Goal: Information Seeking & Learning: Learn about a topic

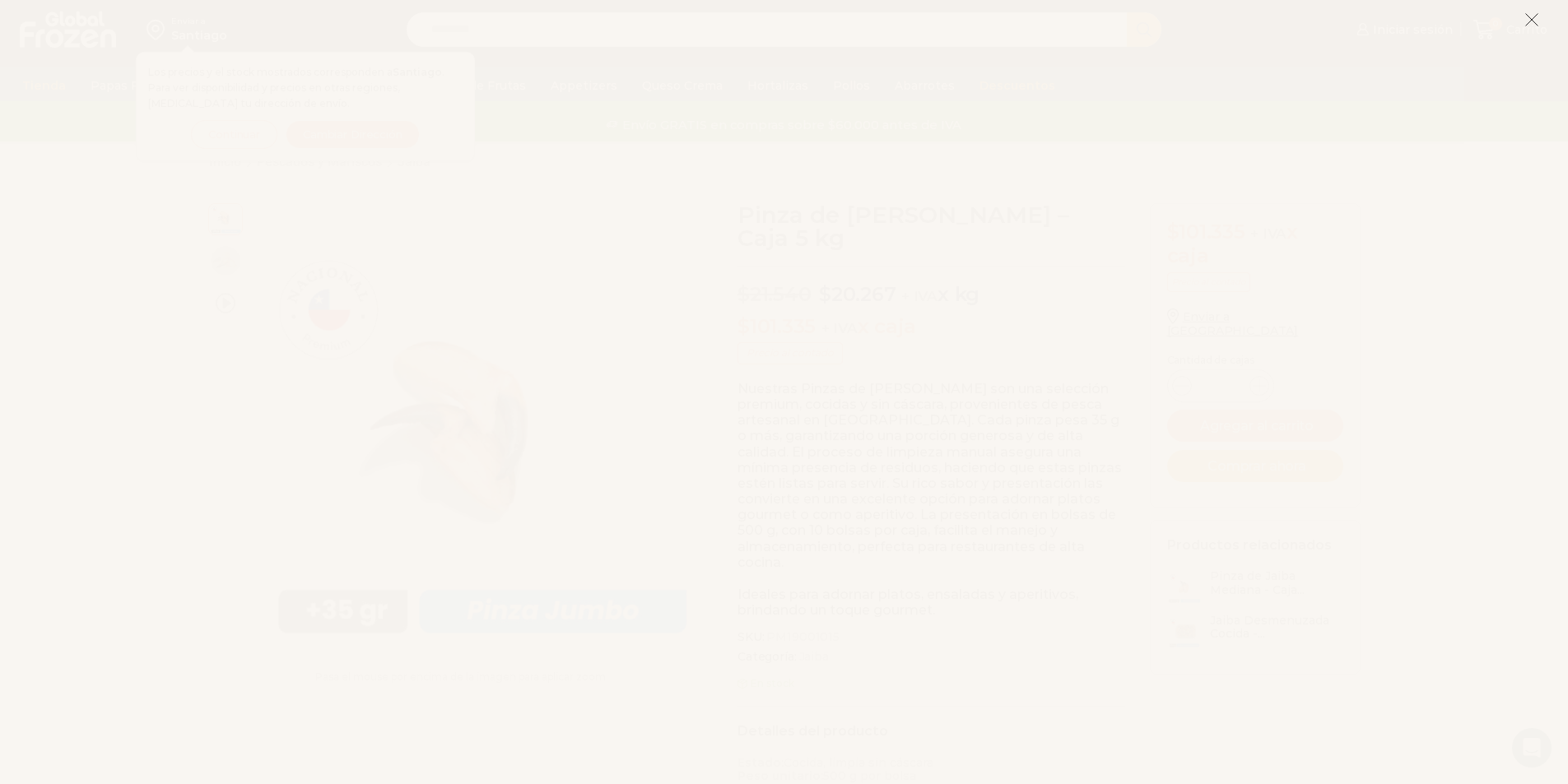
click at [1532, 20] on line at bounding box center [1531, 19] width 11 height 11
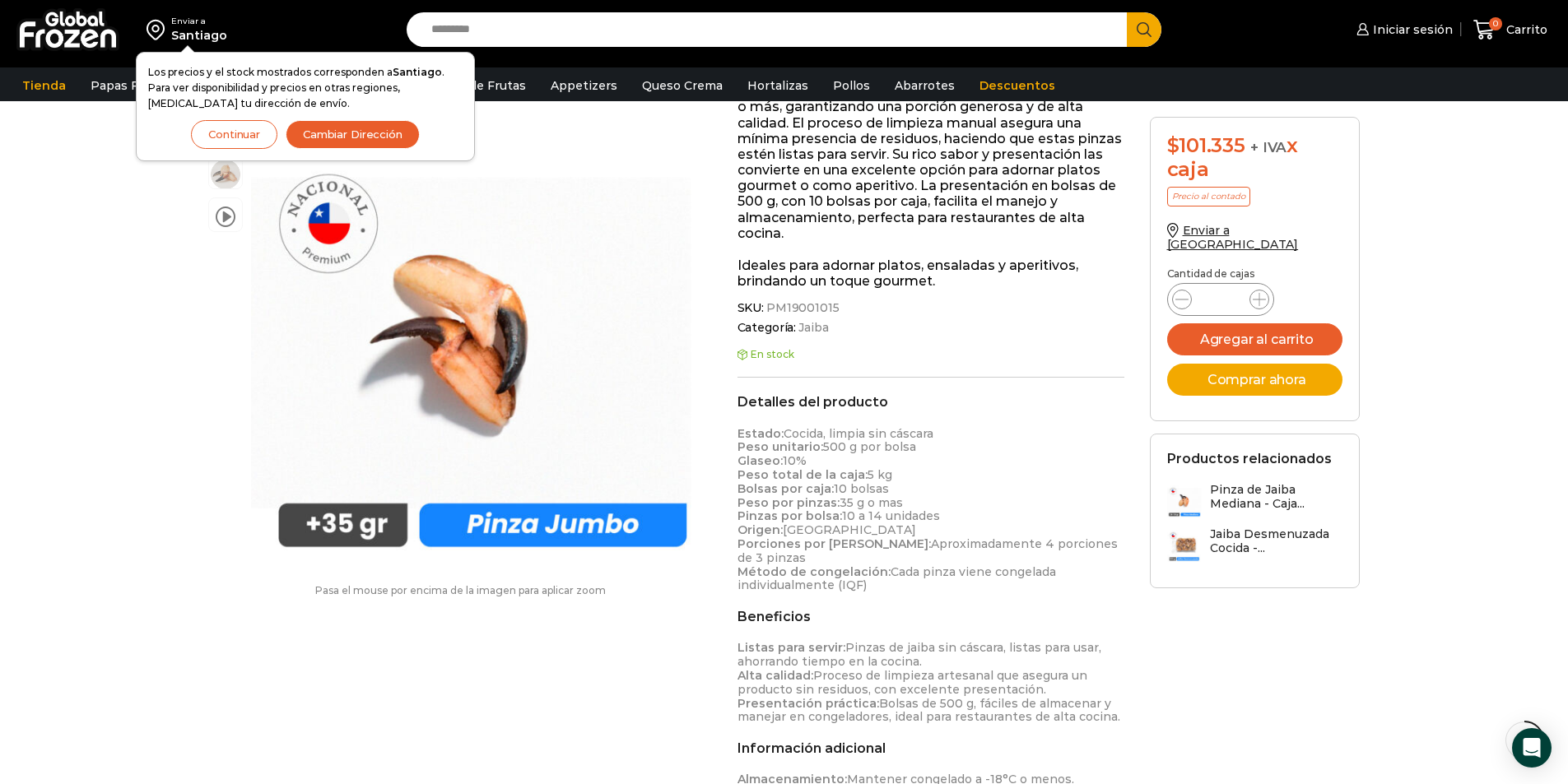
scroll to position [1, 0]
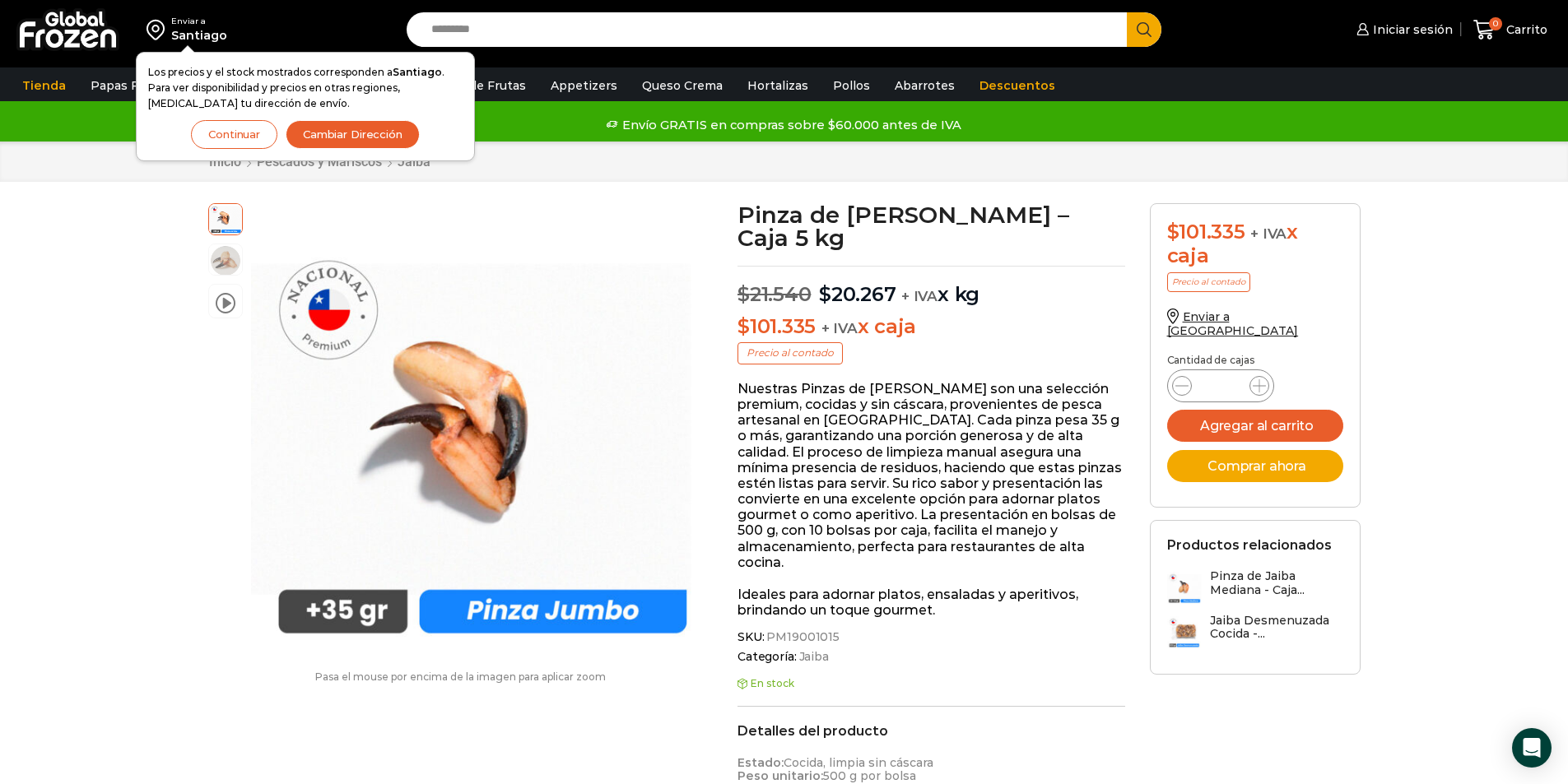
click at [234, 132] on button "Continuar" at bounding box center [234, 134] width 87 height 29
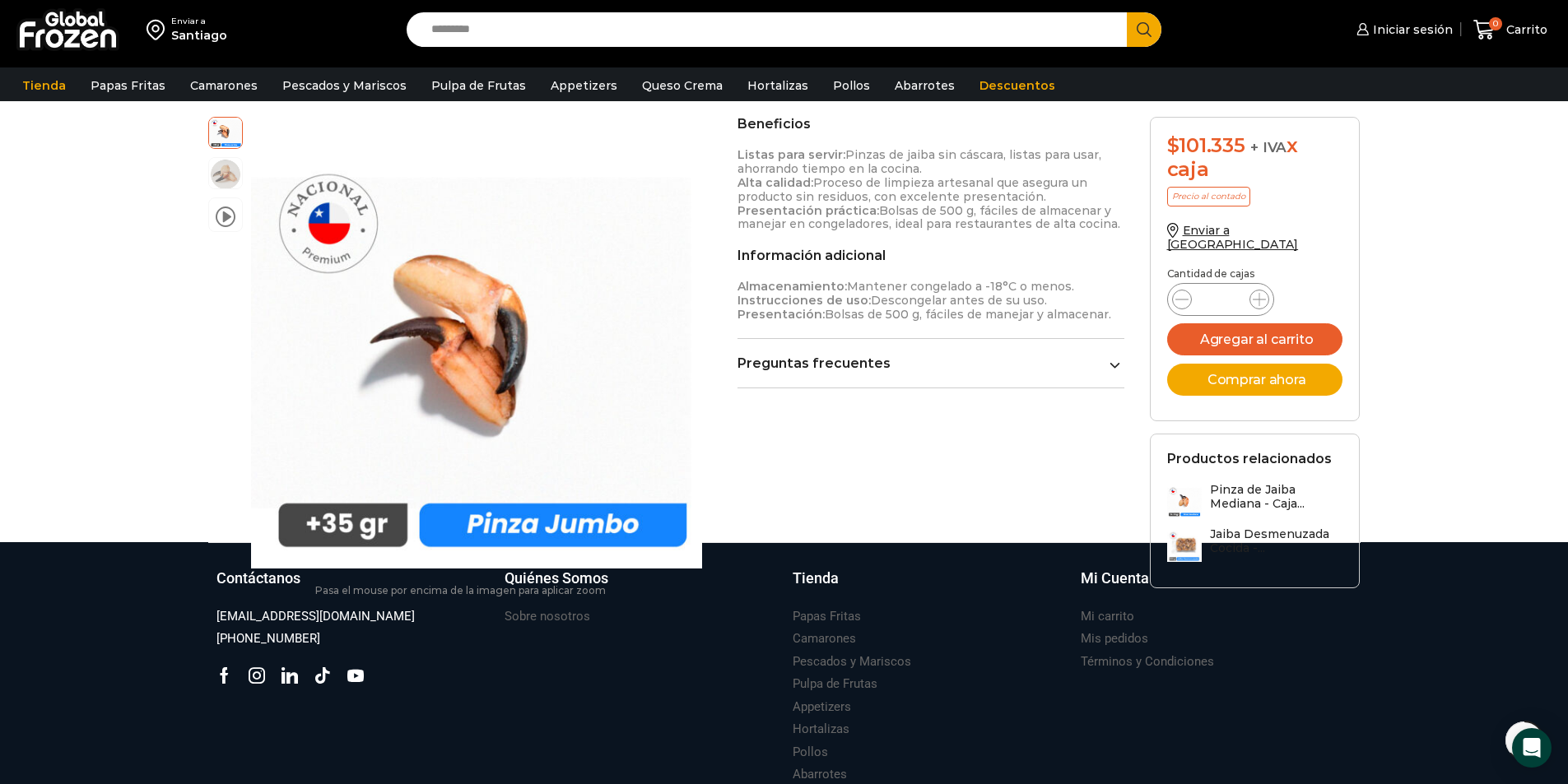
scroll to position [915, 0]
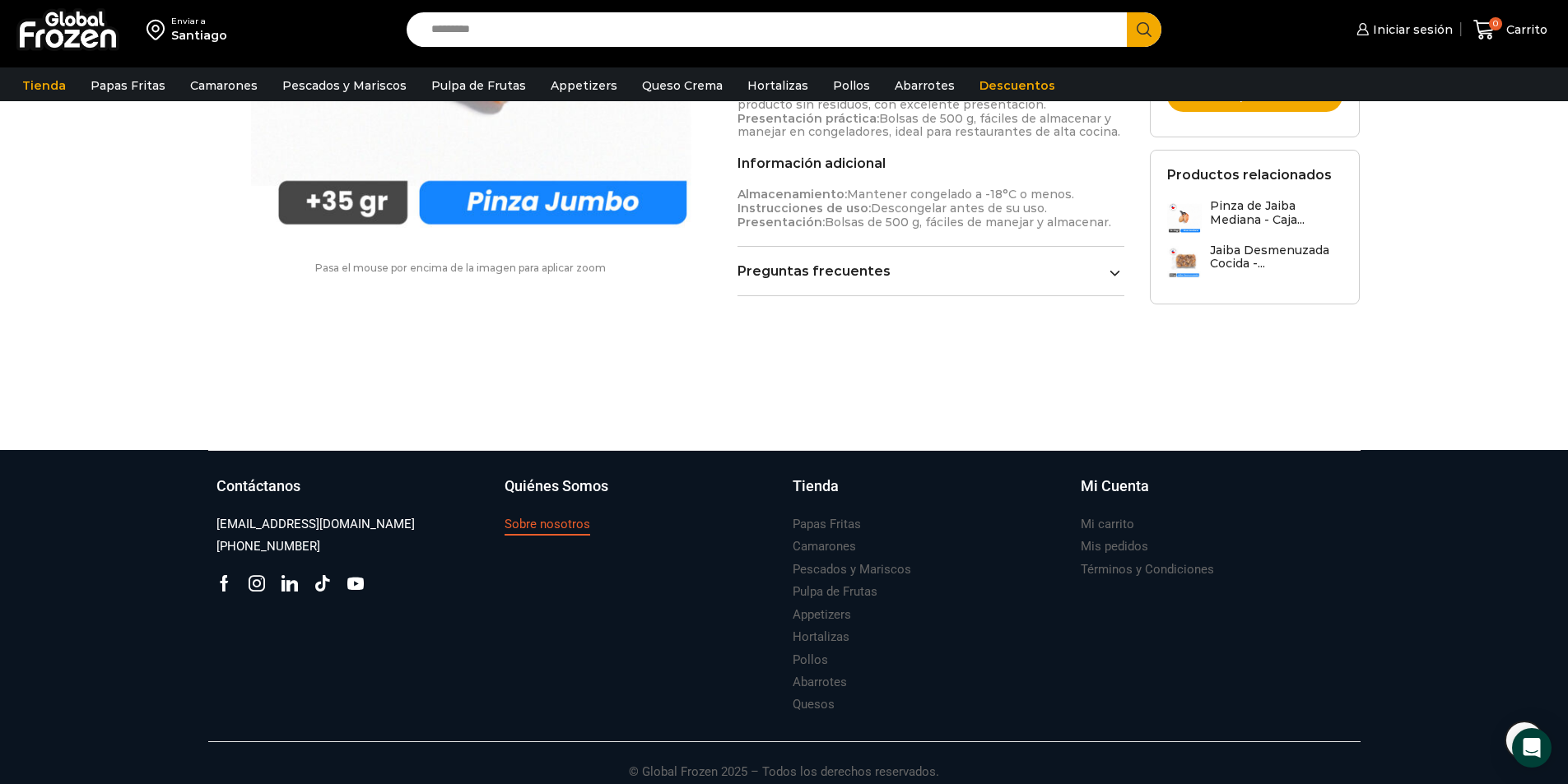
click at [572, 516] on h3 "Sobre nosotros" at bounding box center [547, 525] width 86 height 18
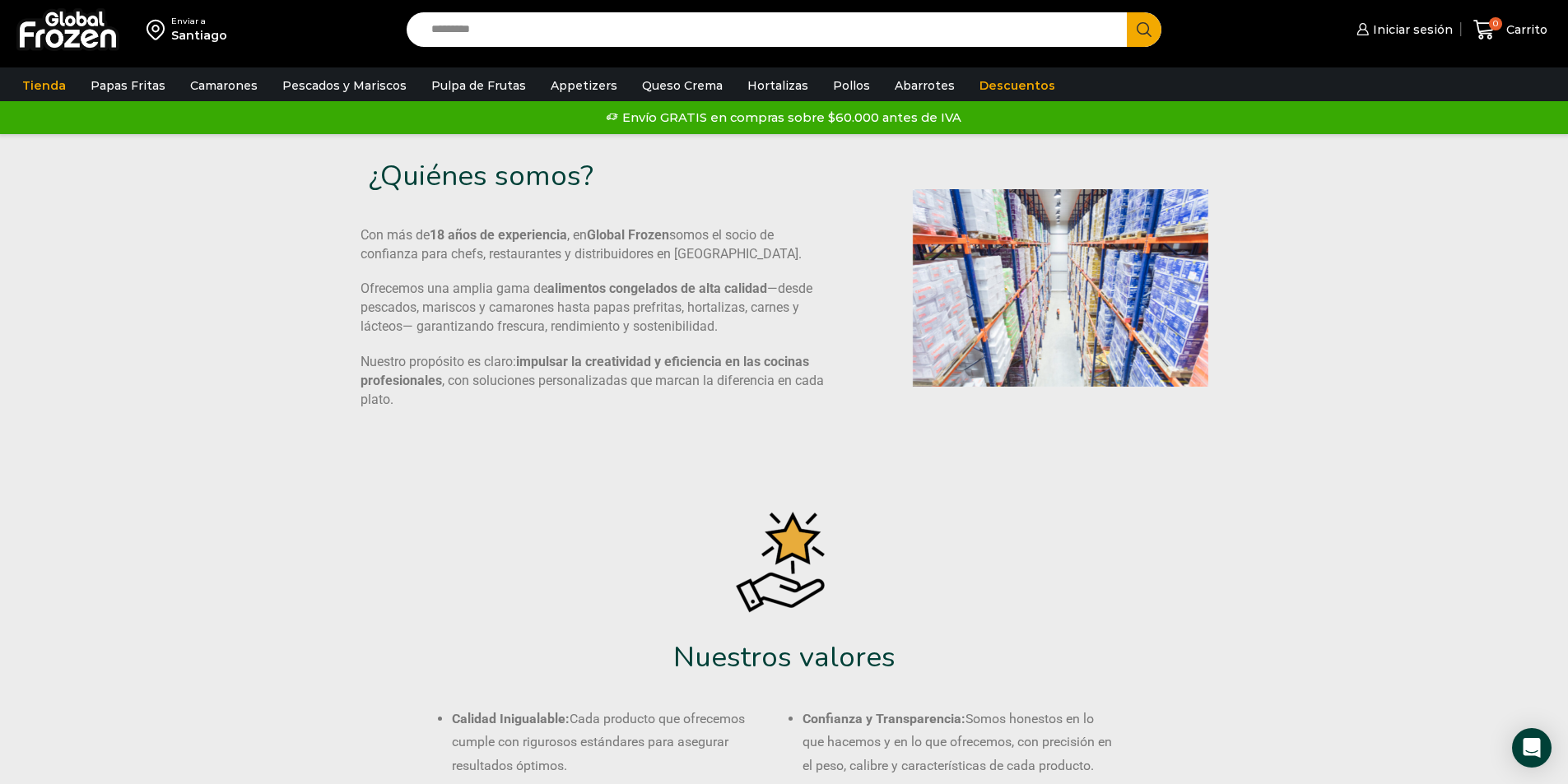
click at [1030, 262] on img at bounding box center [1061, 287] width 296 height 197
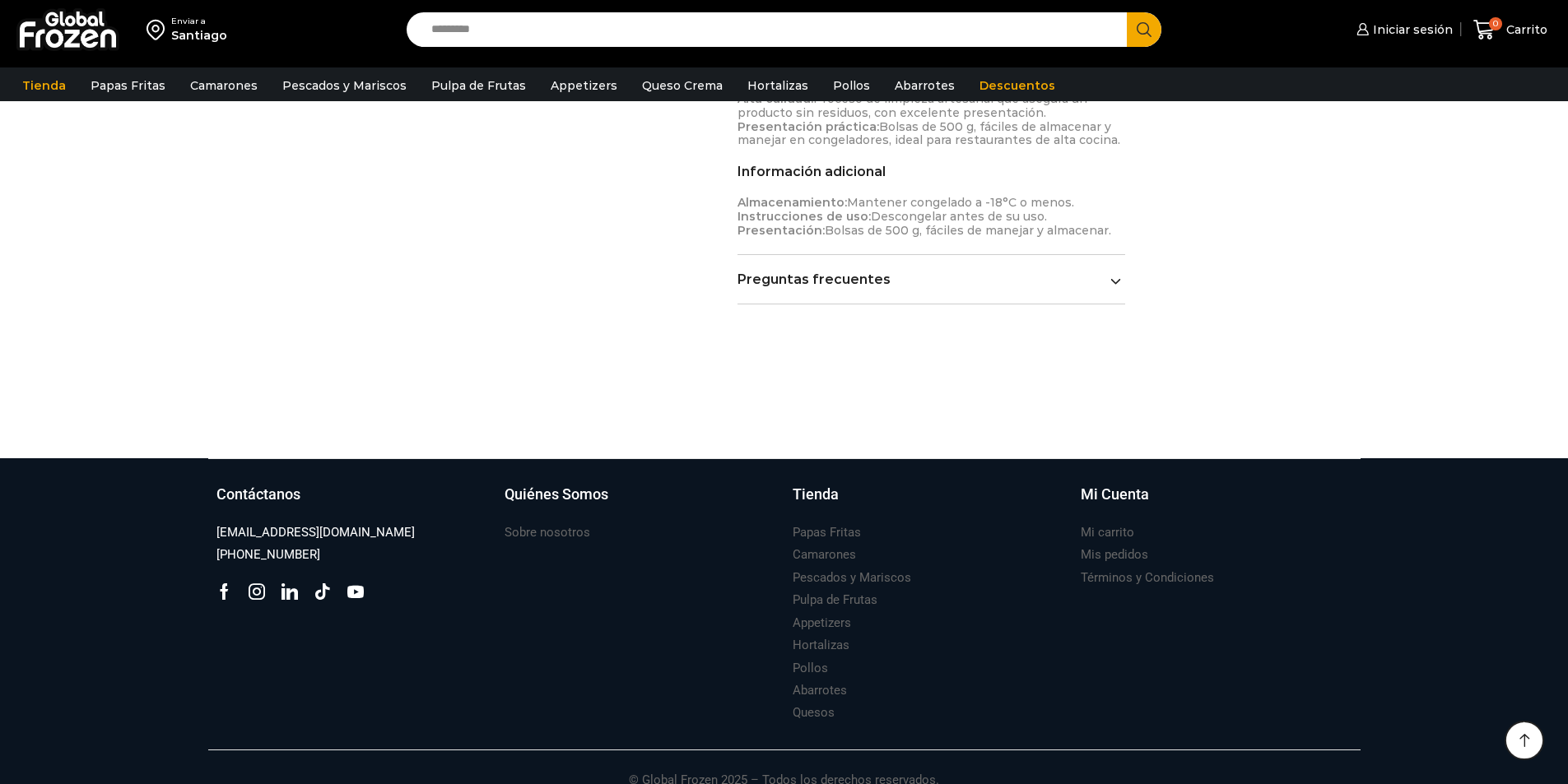
scroll to position [906, 0]
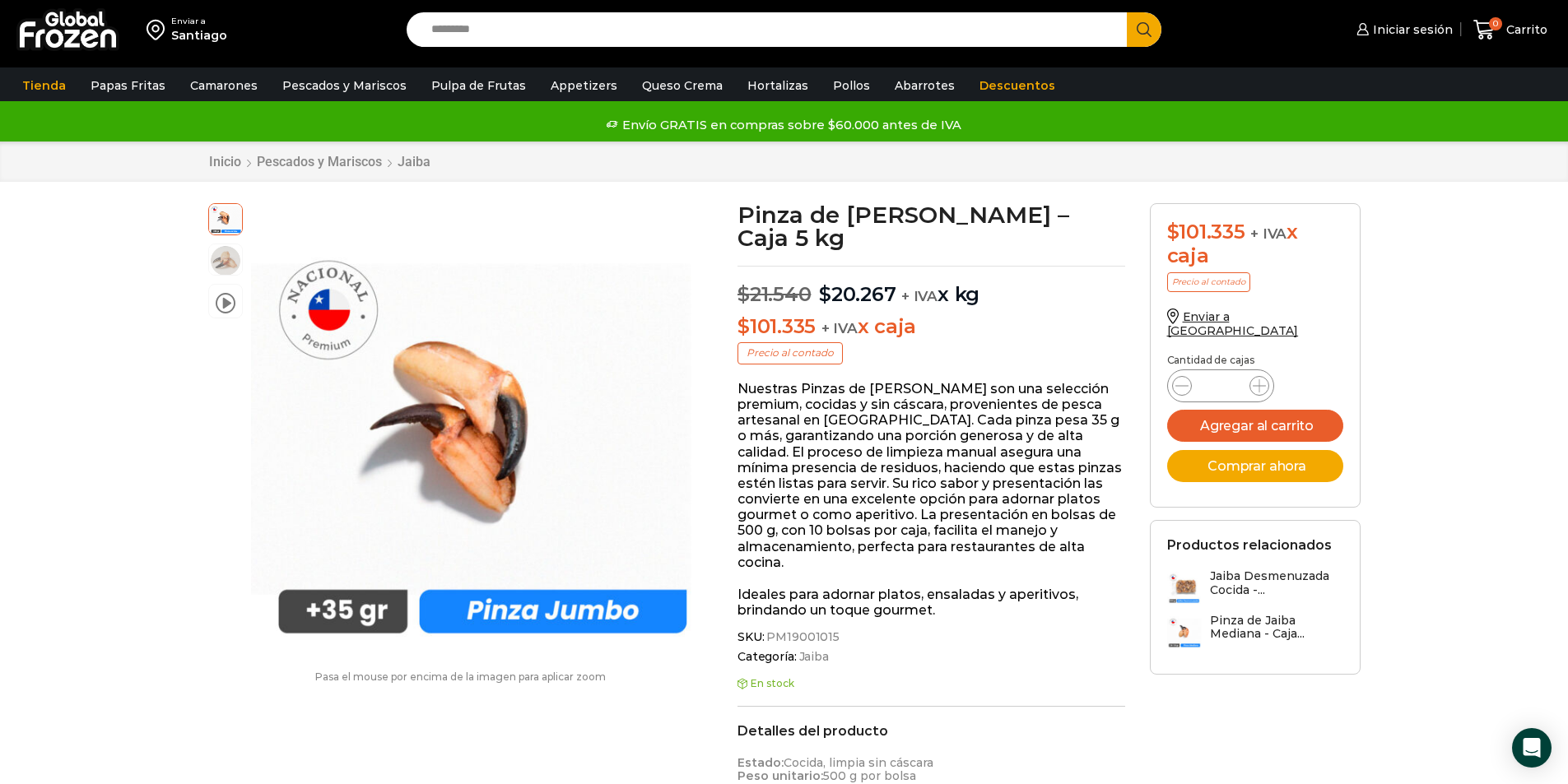
click at [1452, 257] on div "Enviar a [GEOGRAPHIC_DATA] Search input Search Iniciar sesión" at bounding box center [784, 682] width 1568 height 1365
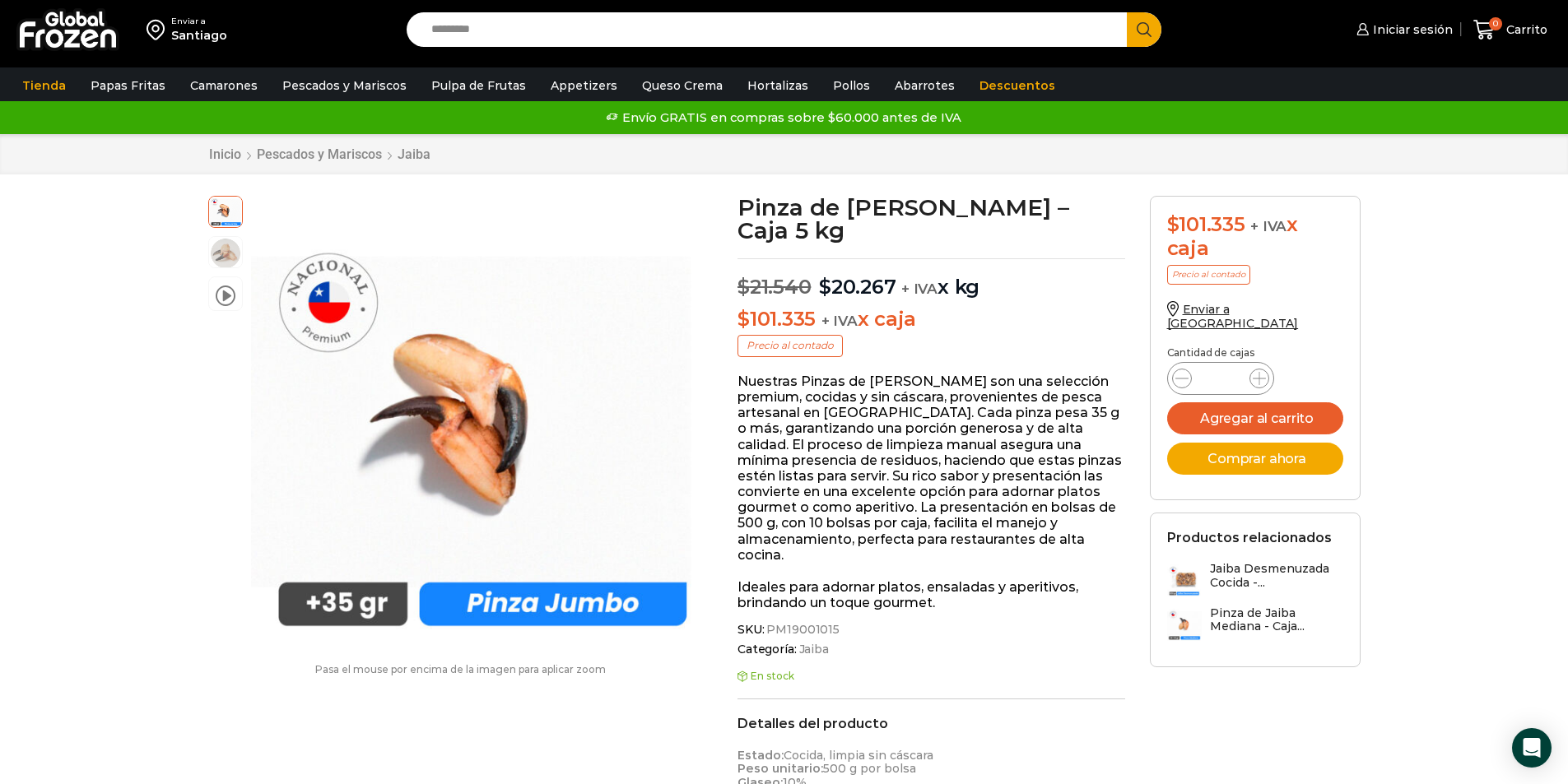
click at [1223, 273] on p "Precio al contado" at bounding box center [1208, 275] width 83 height 20
click at [989, 83] on link "Descuentos" at bounding box center [1016, 86] width 92 height 32
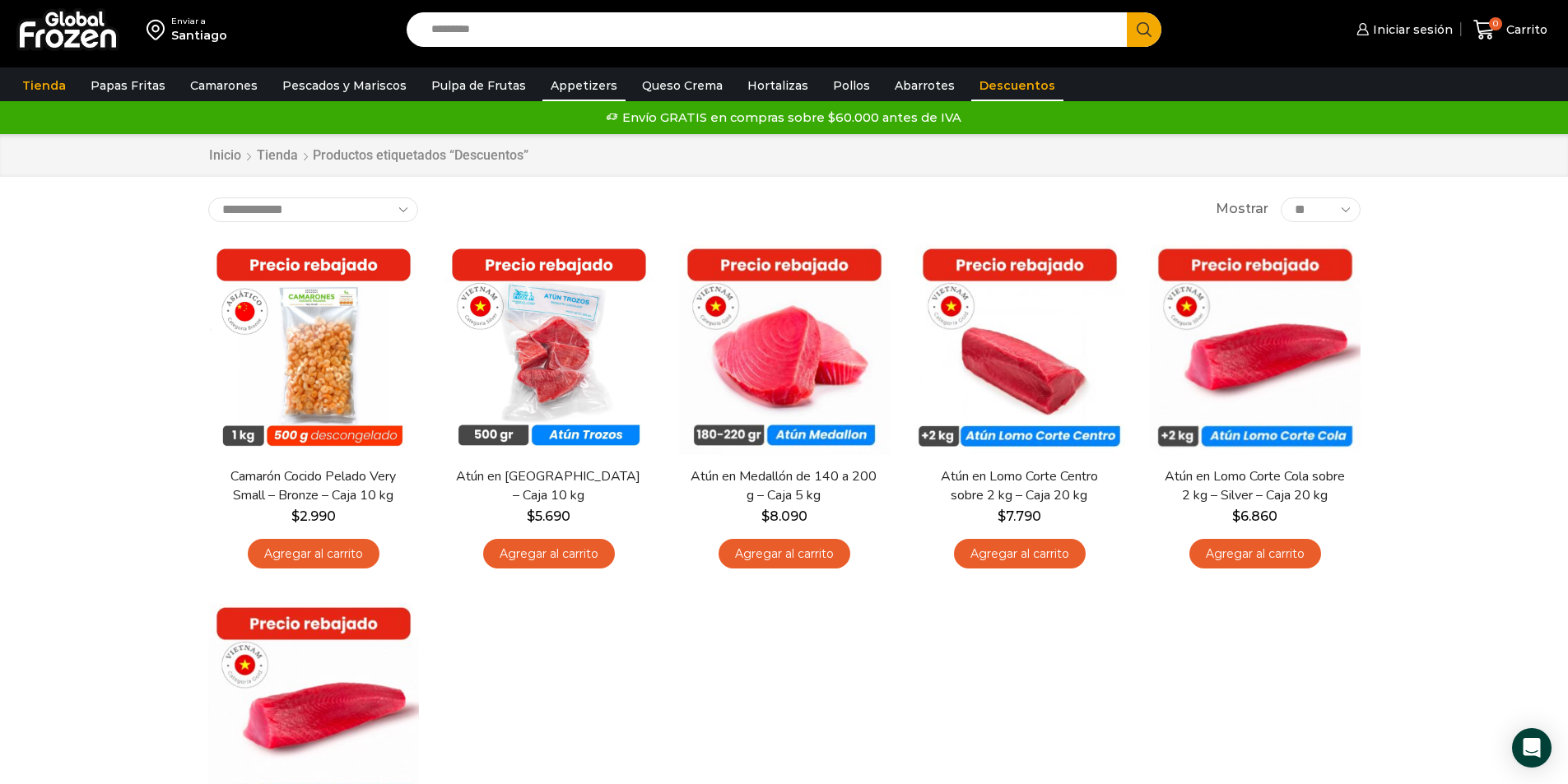
click at [570, 89] on link "Appetizers" at bounding box center [584, 86] width 83 height 32
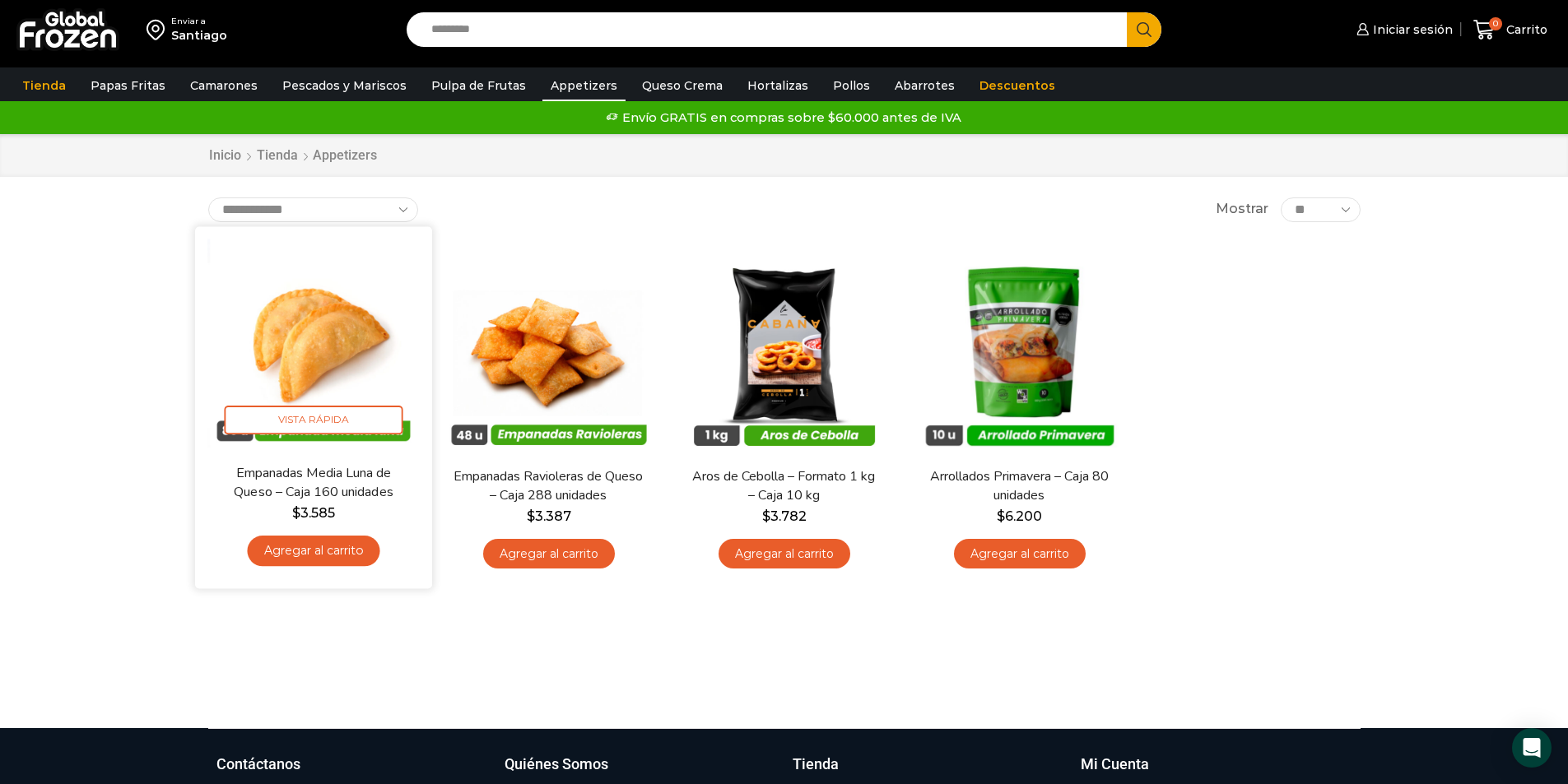
click at [315, 310] on img at bounding box center [313, 345] width 213 height 213
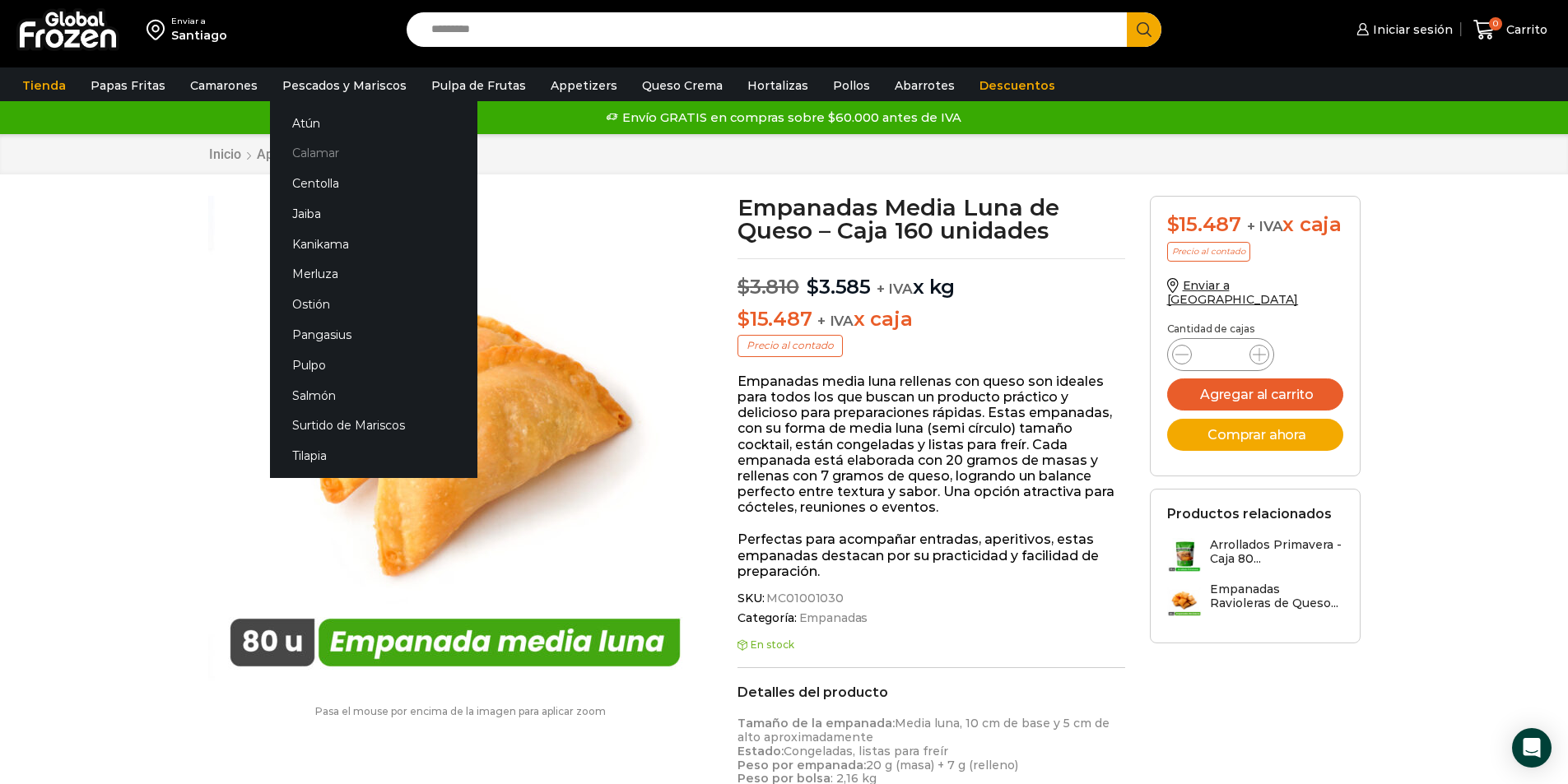
click at [322, 152] on link "Calamar" at bounding box center [373, 153] width 207 height 31
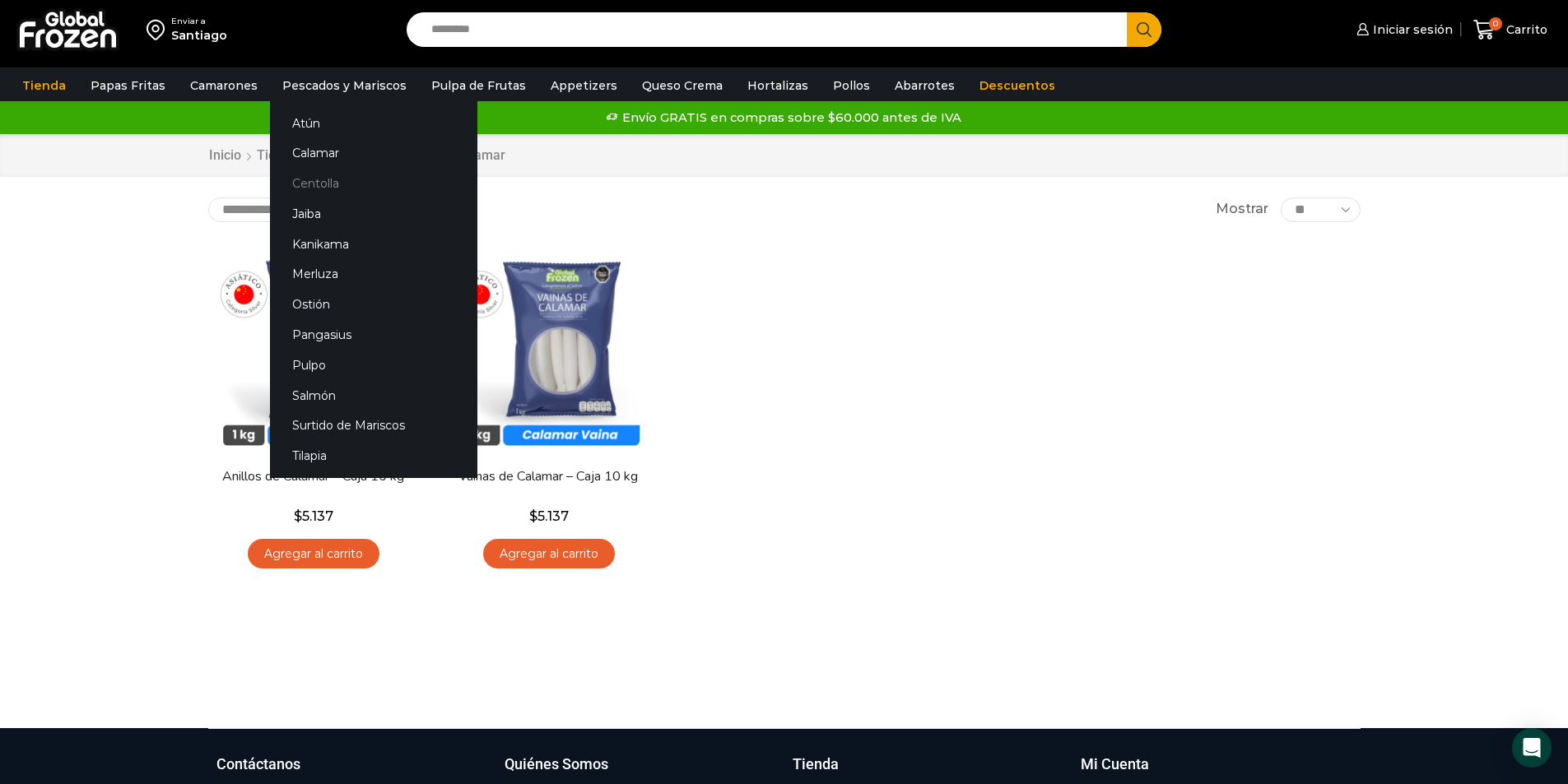
click at [306, 182] on link "Centolla" at bounding box center [373, 184] width 207 height 31
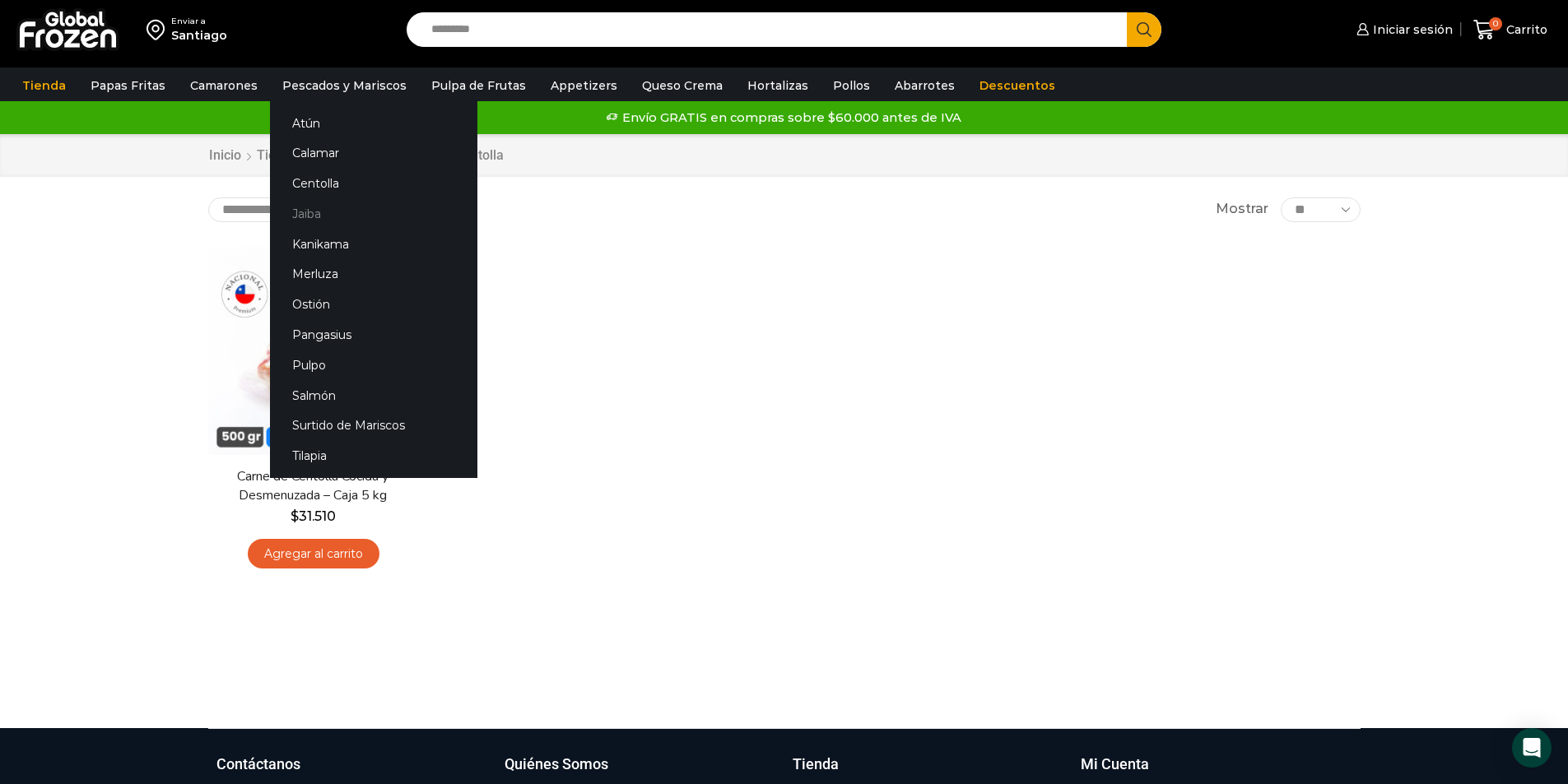
click at [305, 213] on link "Jaiba" at bounding box center [373, 214] width 207 height 31
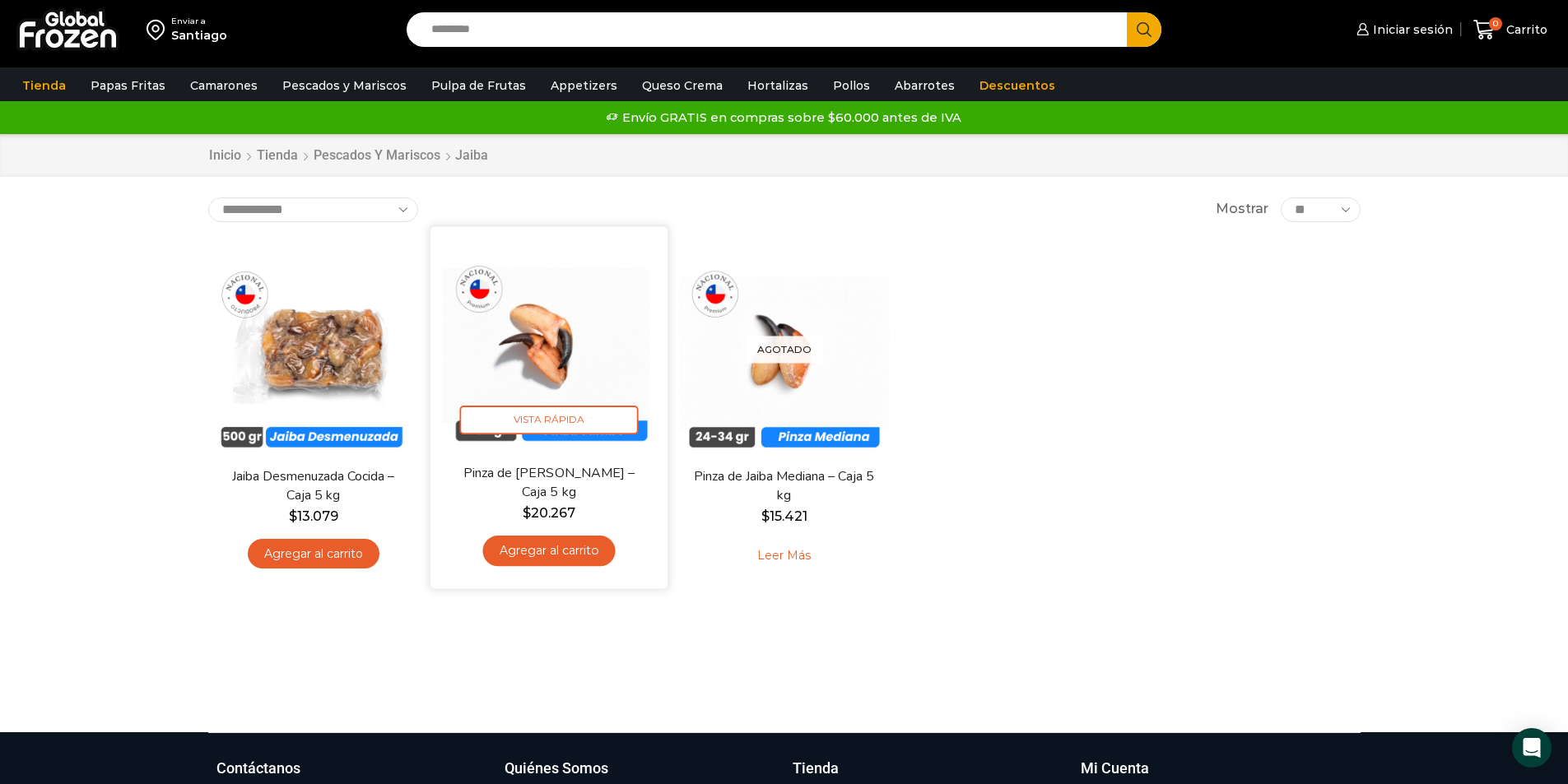
click at [580, 465] on link "Pinza de [PERSON_NAME] – Caja 5 kg" at bounding box center [548, 482] width 191 height 38
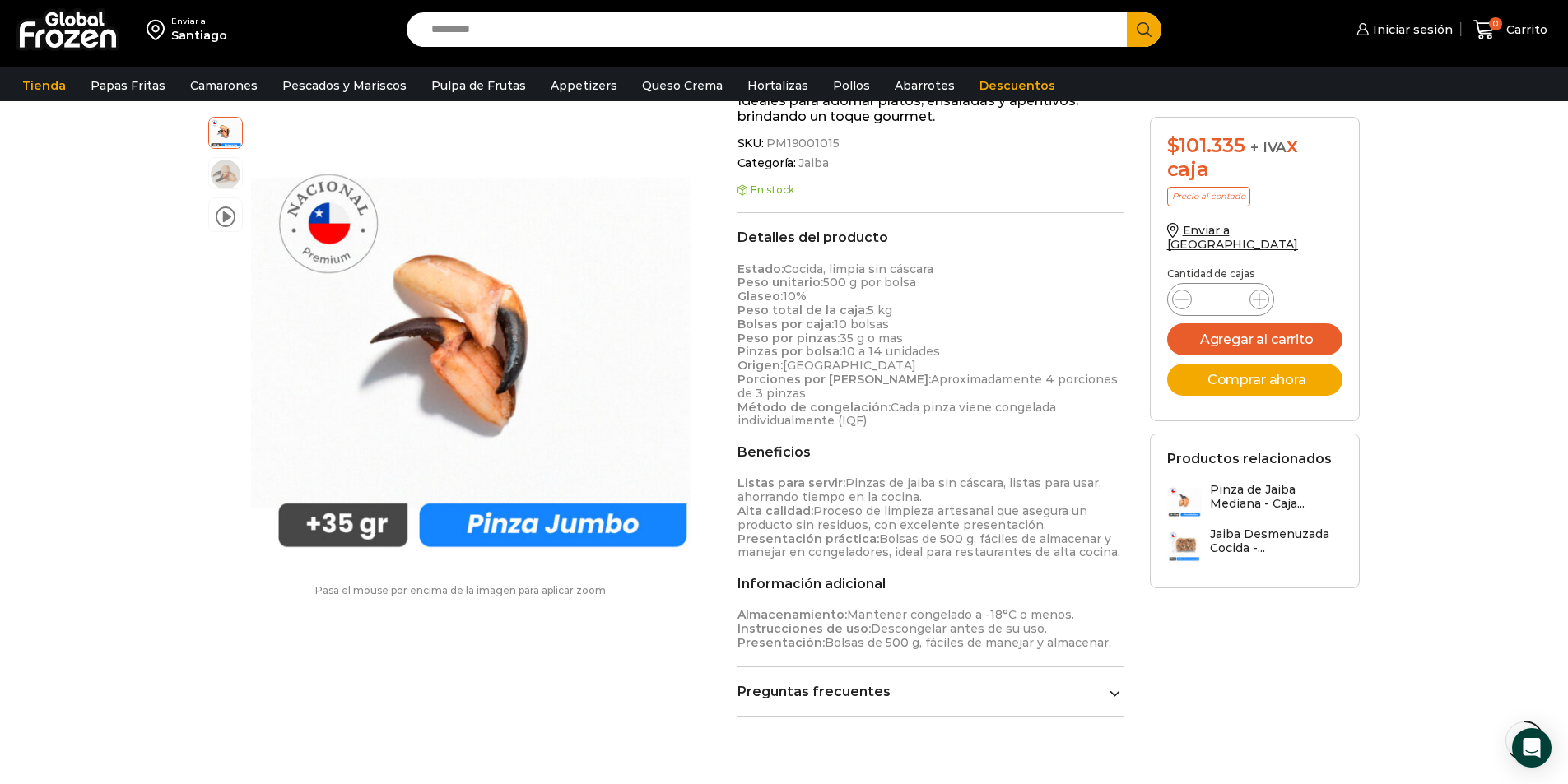
scroll to position [577, 0]
